Goal: Find specific page/section: Locate a particular part of the current website

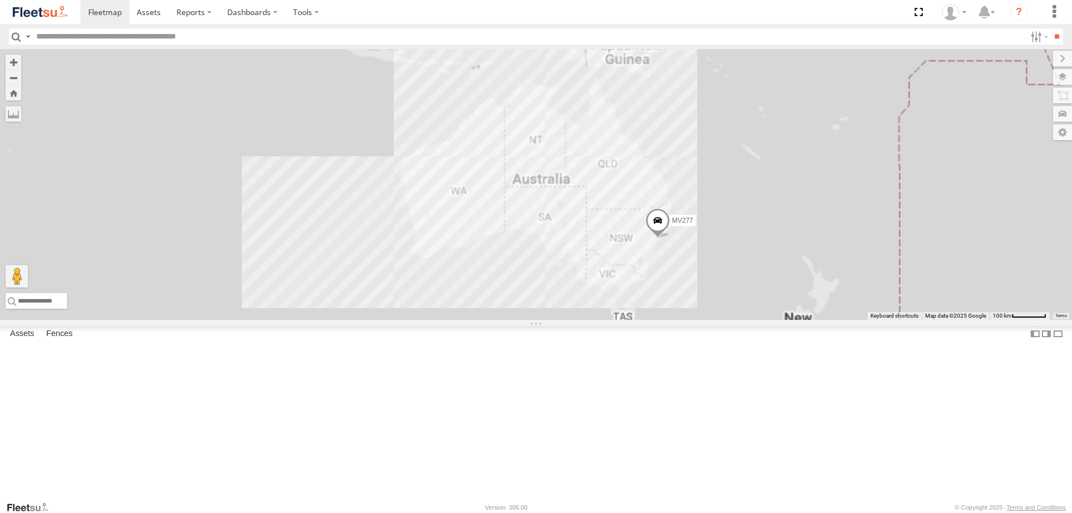
click at [83, 38] on input "text" at bounding box center [529, 36] width 994 height 16
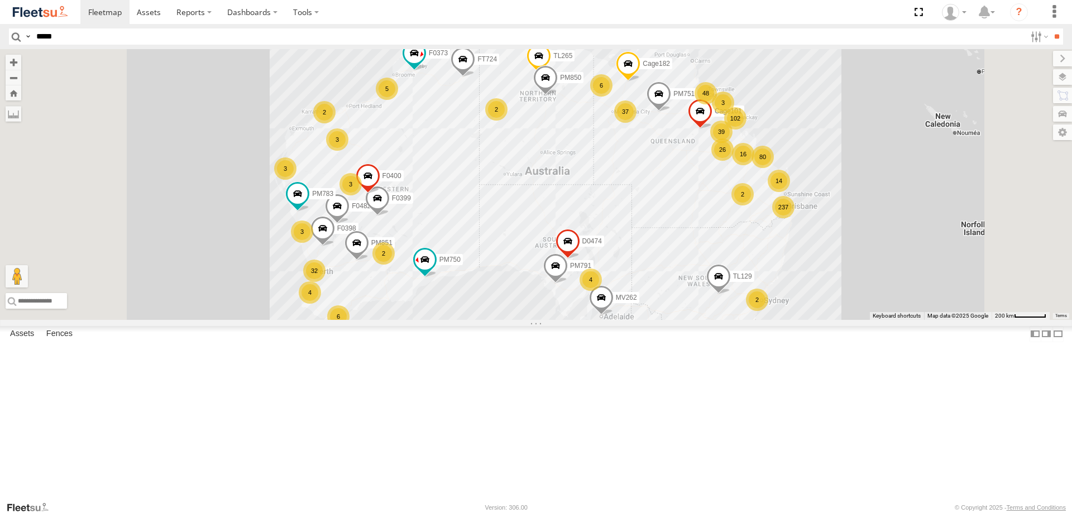
type input "*****"
click at [1050, 28] on input "**" at bounding box center [1056, 36] width 13 height 16
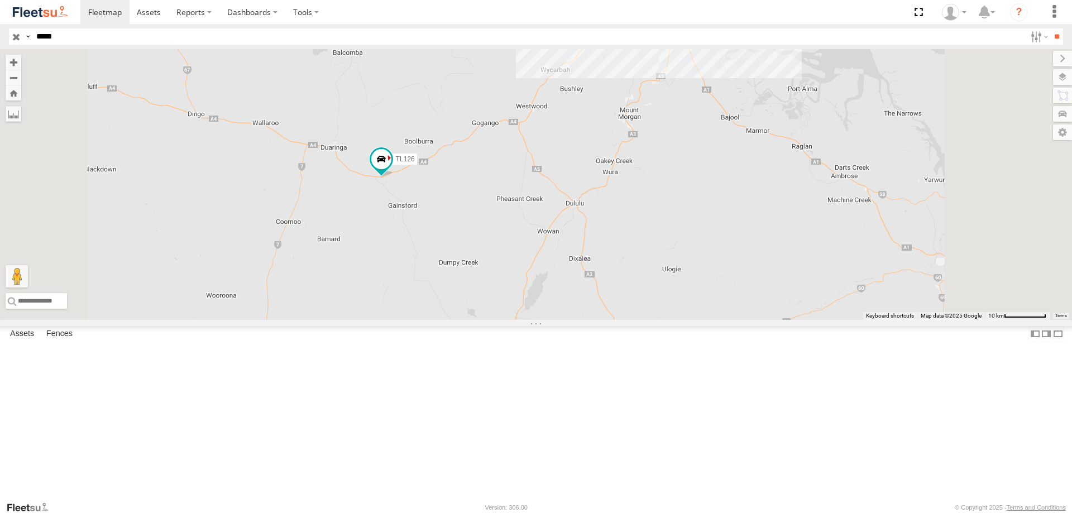
click at [515, 305] on div "TL126" at bounding box center [536, 184] width 1072 height 271
